Goal: Task Accomplishment & Management: Manage account settings

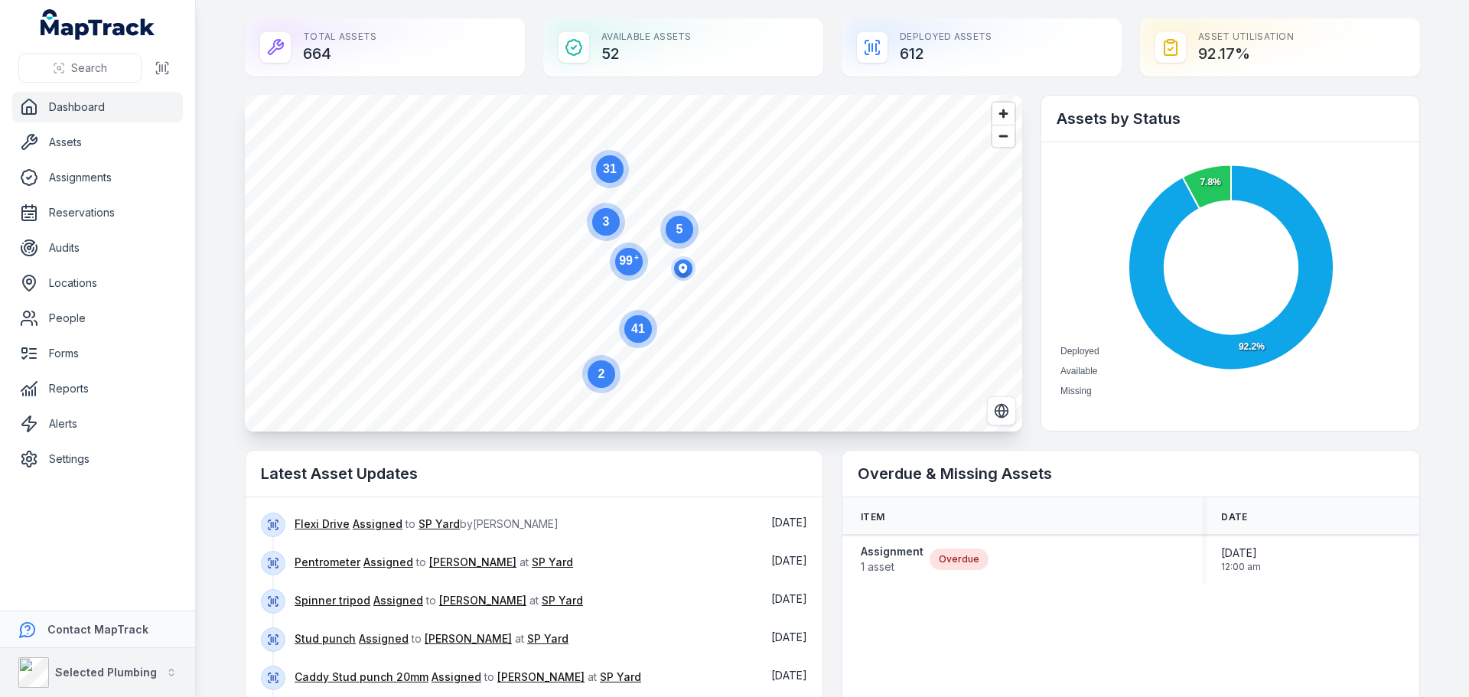
click at [66, 665] on strong "Selected Plumbing" at bounding box center [106, 671] width 102 height 13
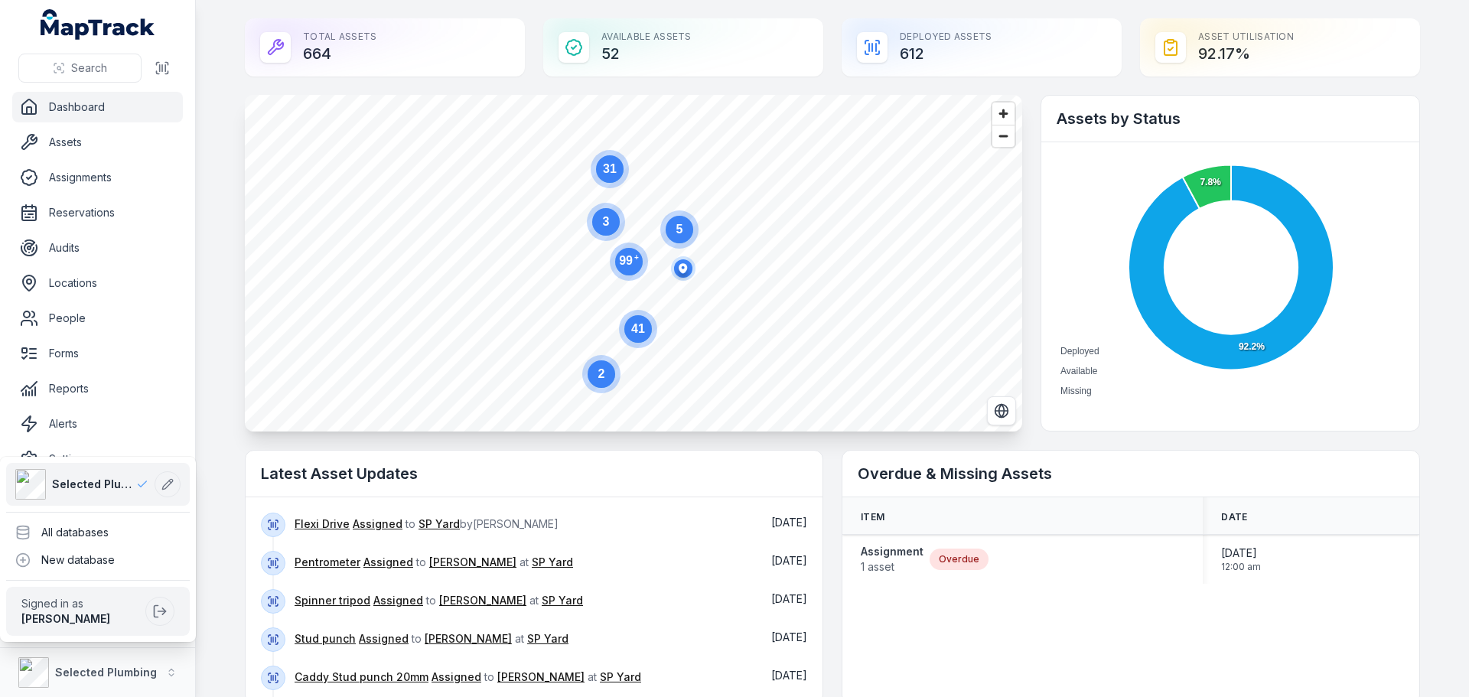
click at [134, 406] on div "Search Dashboard Assets Assignments Reservations Audits Locations People Forms …" at bounding box center [98, 348] width 196 height 697
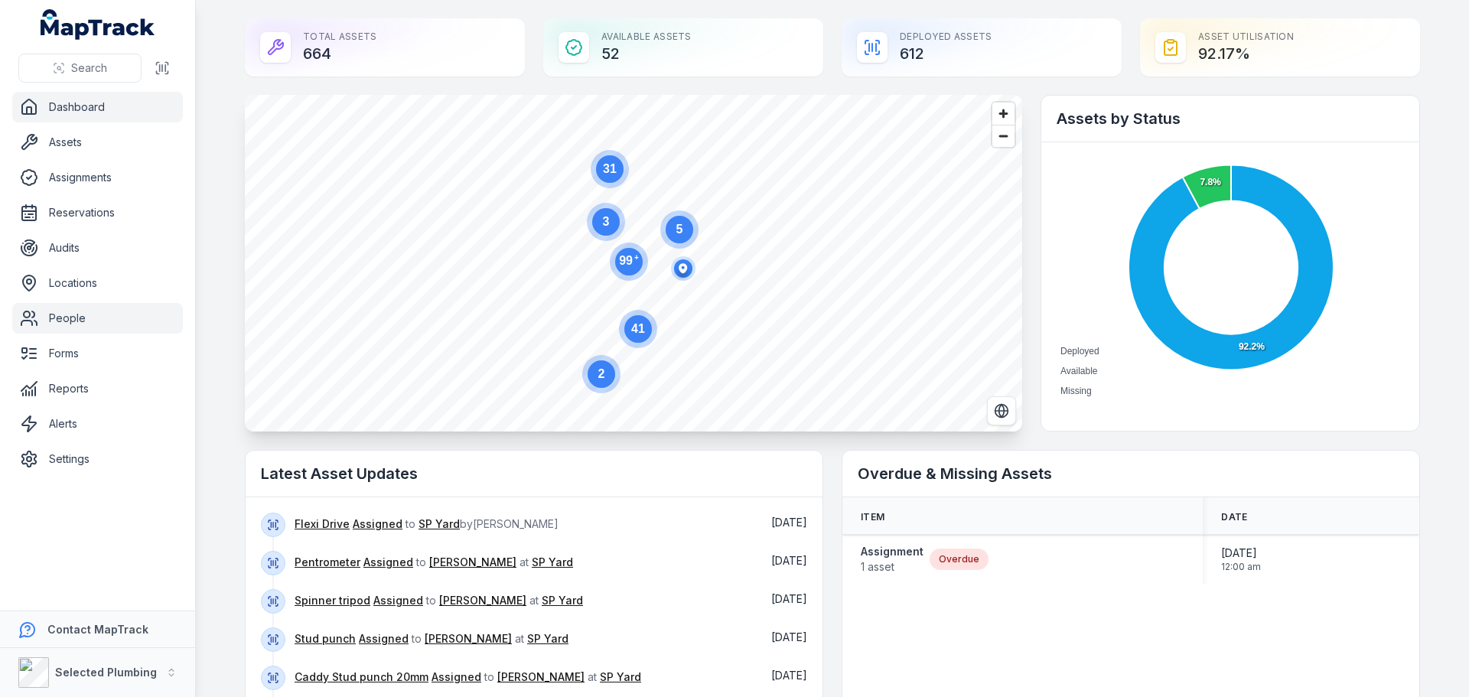
click at [73, 320] on link "People" at bounding box center [97, 318] width 171 height 31
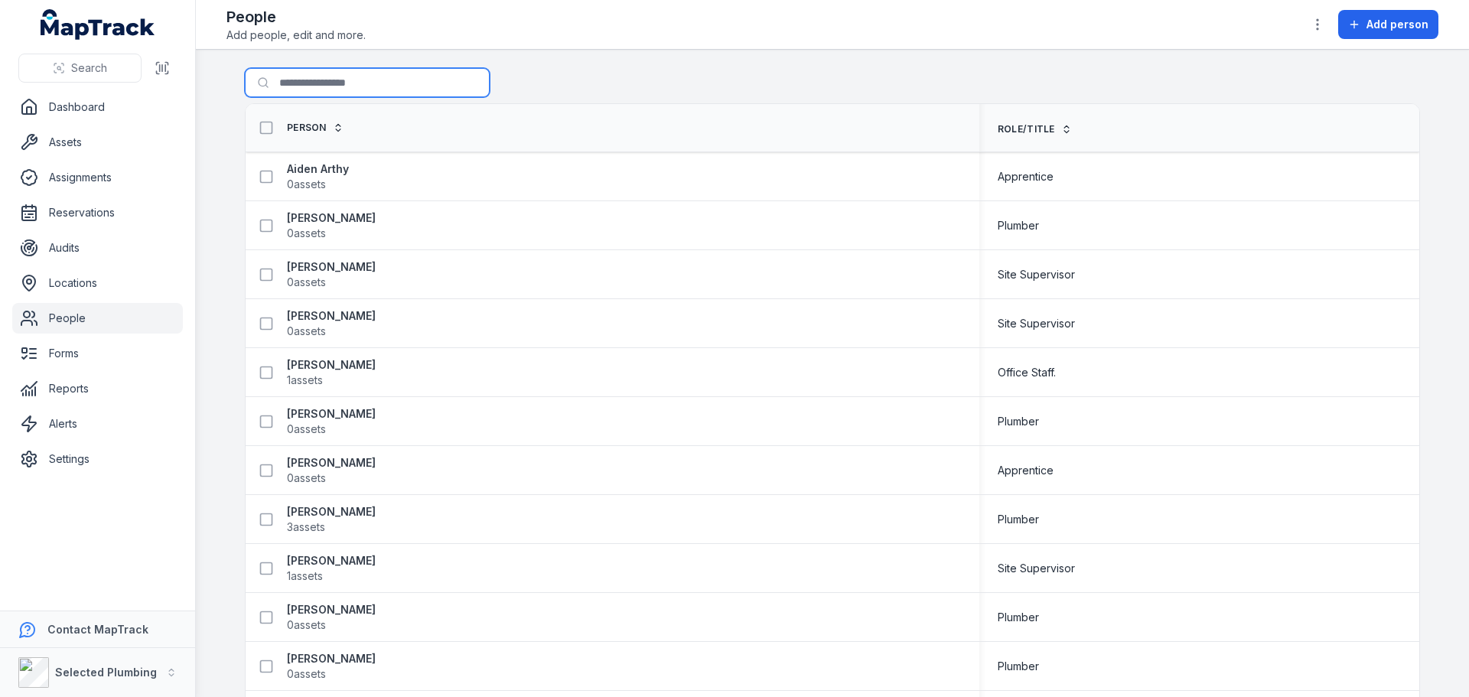
click at [335, 80] on input "Search for people" at bounding box center [367, 82] width 245 height 29
type input "******"
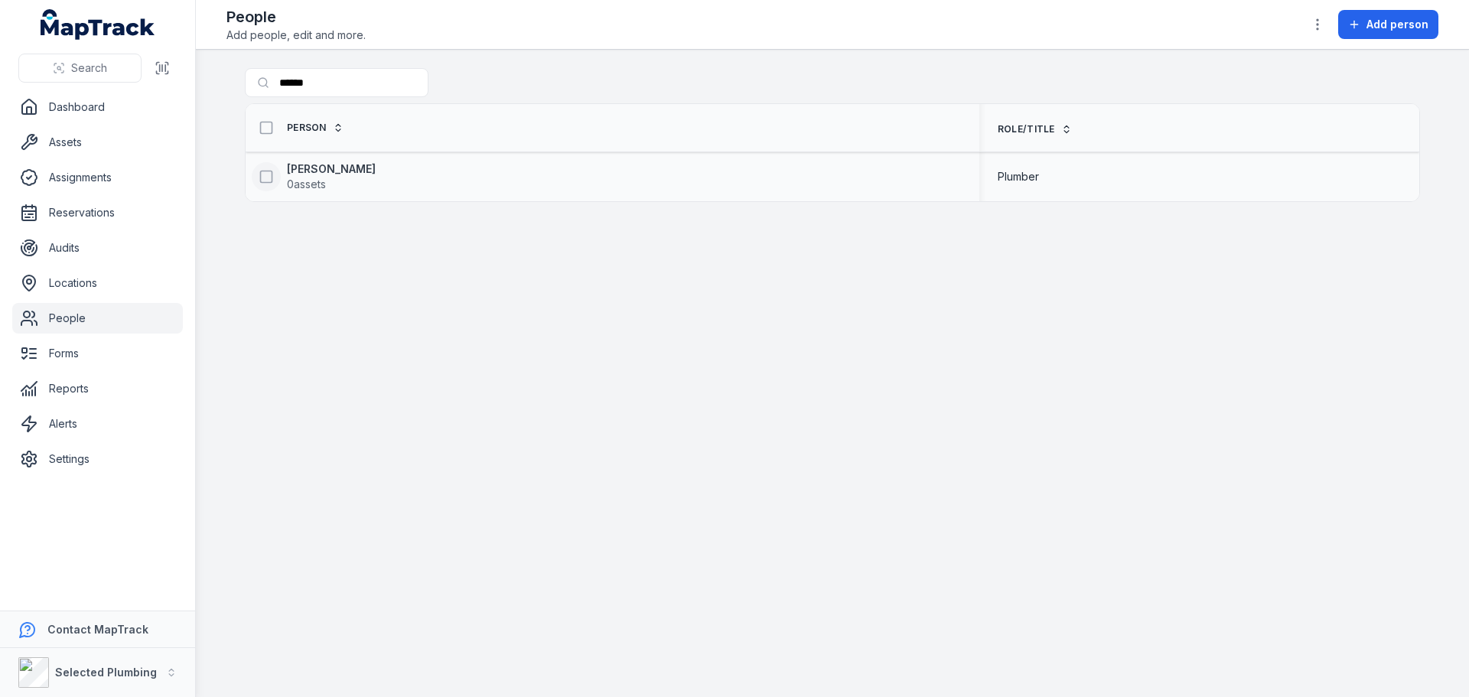
click at [273, 174] on icon at bounding box center [266, 176] width 15 height 15
click at [899, 661] on icon "button" at bounding box center [898, 661] width 8 height 4
click at [856, 612] on div "Archive" at bounding box center [887, 620] width 171 height 28
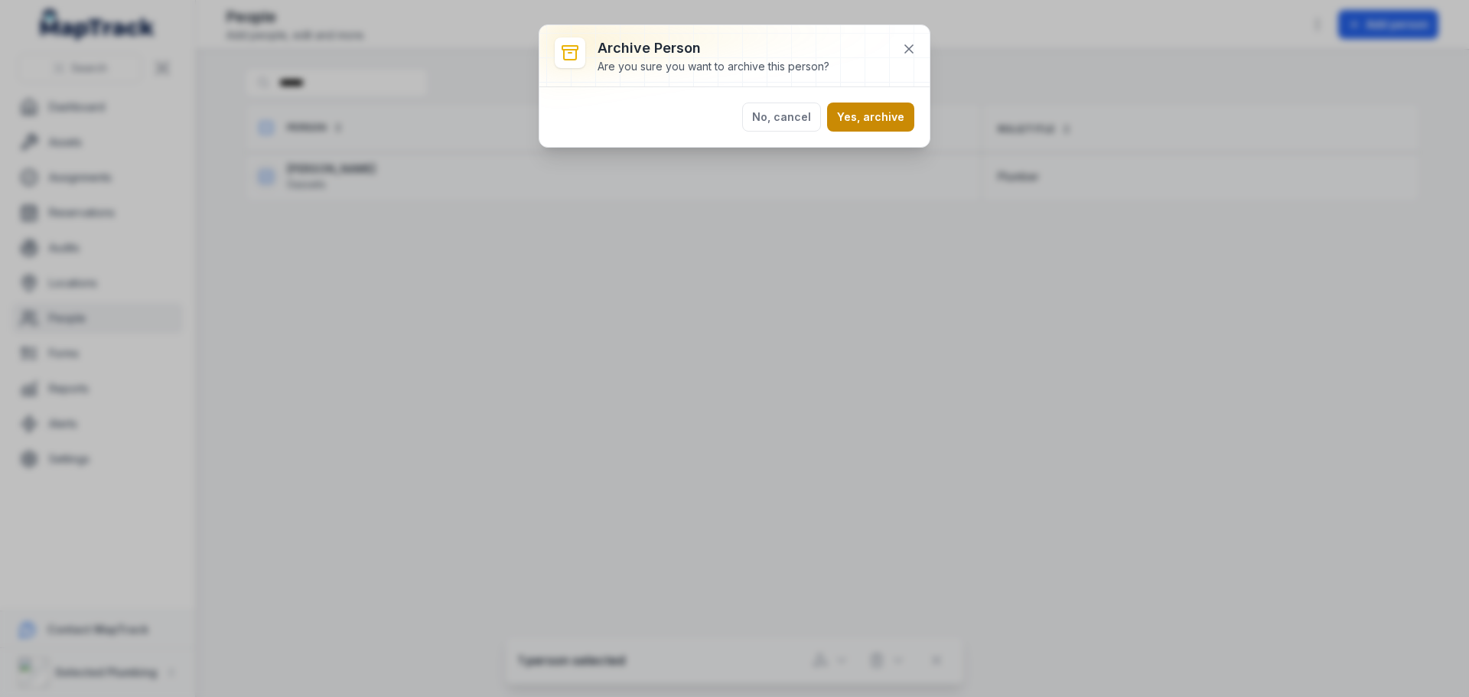
click at [896, 112] on button "Yes, archive" at bounding box center [870, 116] width 87 height 29
